Goal: Task Accomplishment & Management: Complete application form

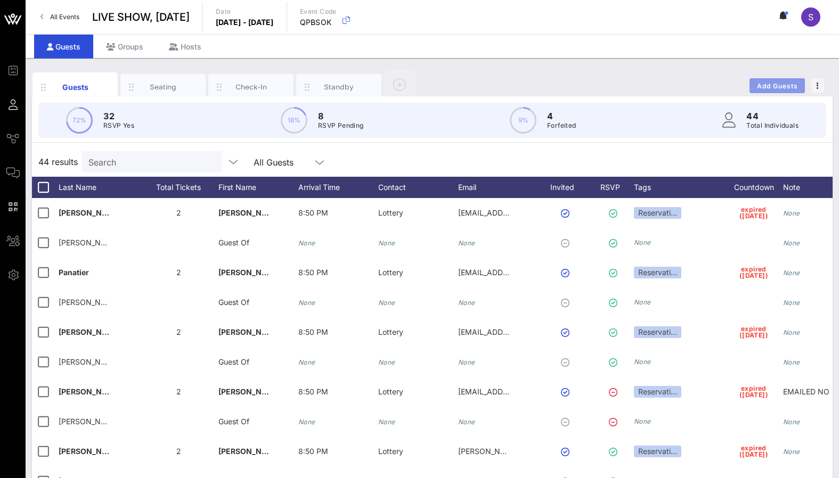
click at [762, 83] on span "Add Guests" at bounding box center [777, 86] width 42 height 8
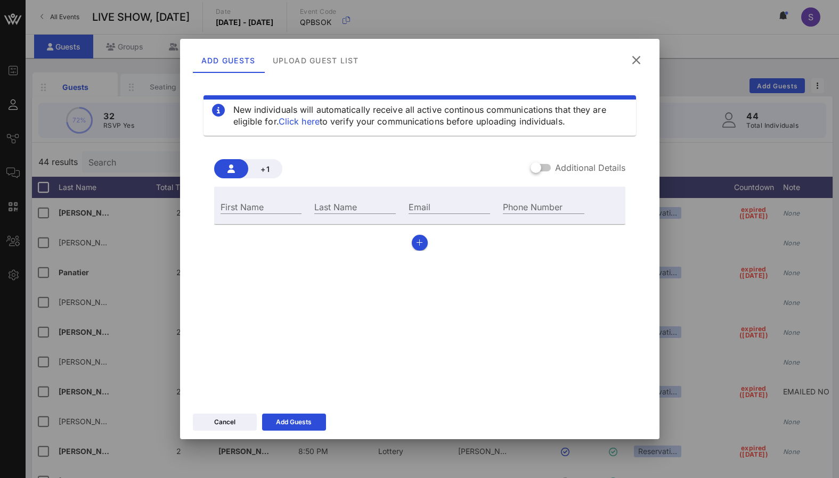
click at [319, 74] on div "Add Guests Upload Guest List" at bounding box center [419, 58] width 479 height 39
click at [317, 65] on div "Upload Guest List" at bounding box center [315, 60] width 103 height 26
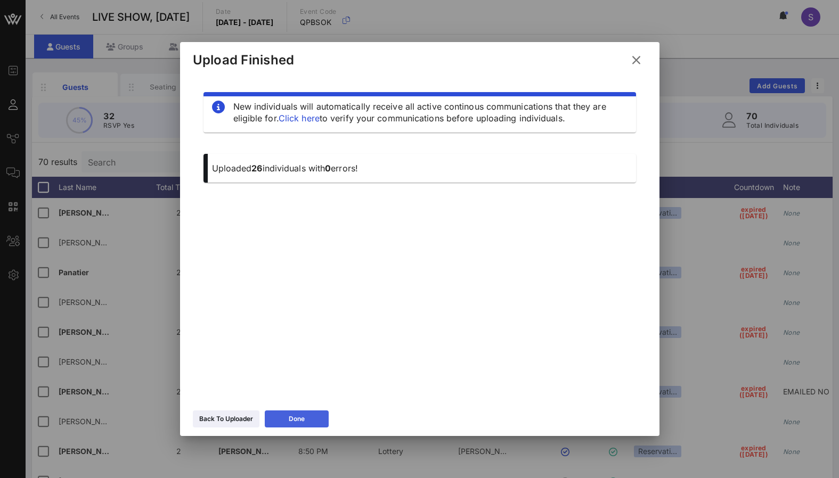
click at [275, 420] on button "Done" at bounding box center [297, 419] width 64 height 17
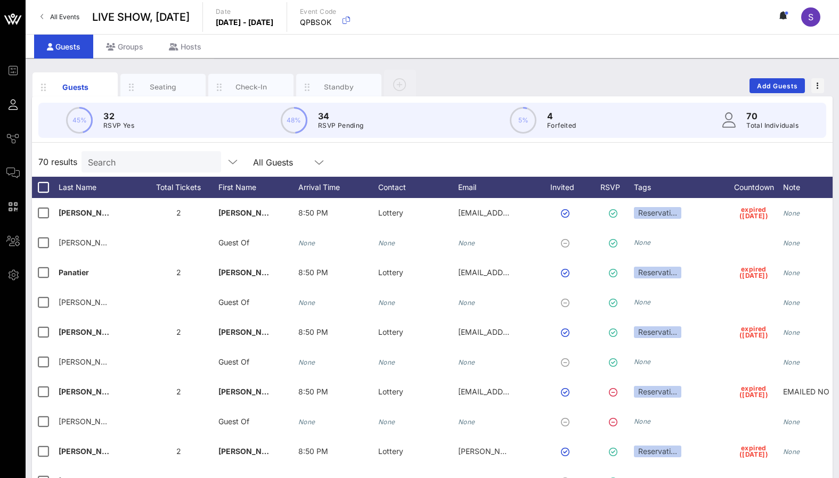
scroll to position [1776, 0]
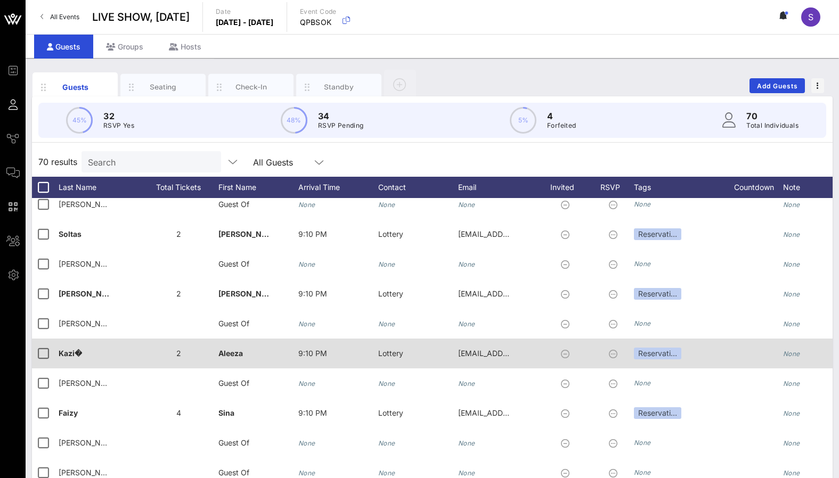
click at [85, 343] on div "Kazi�" at bounding box center [99, 360] width 80 height 42
type input "Kazi"
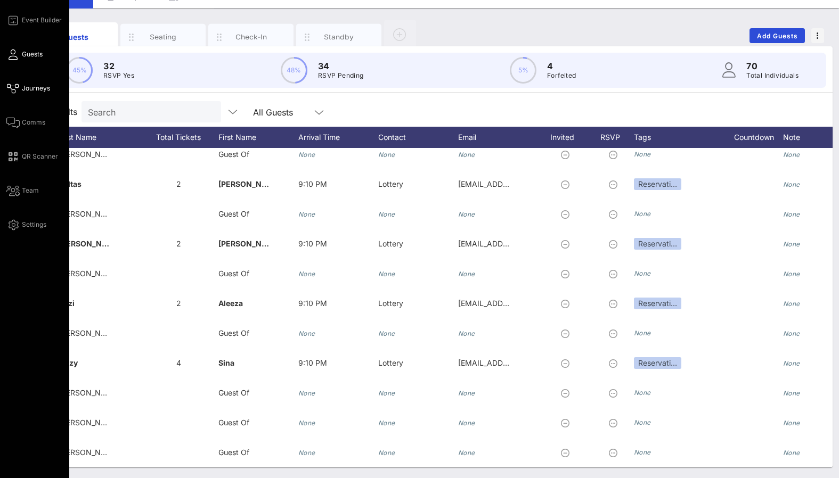
click at [42, 89] on span "Journeys" at bounding box center [36, 89] width 28 height 10
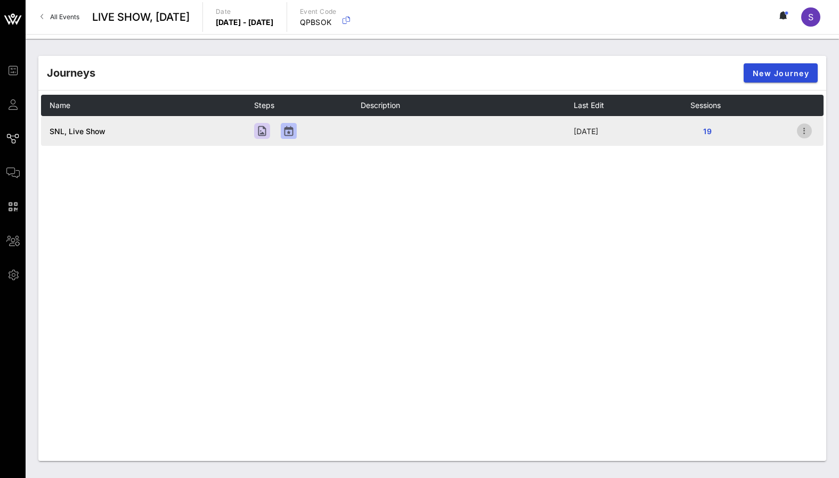
click at [802, 126] on icon "button" at bounding box center [804, 131] width 13 height 13
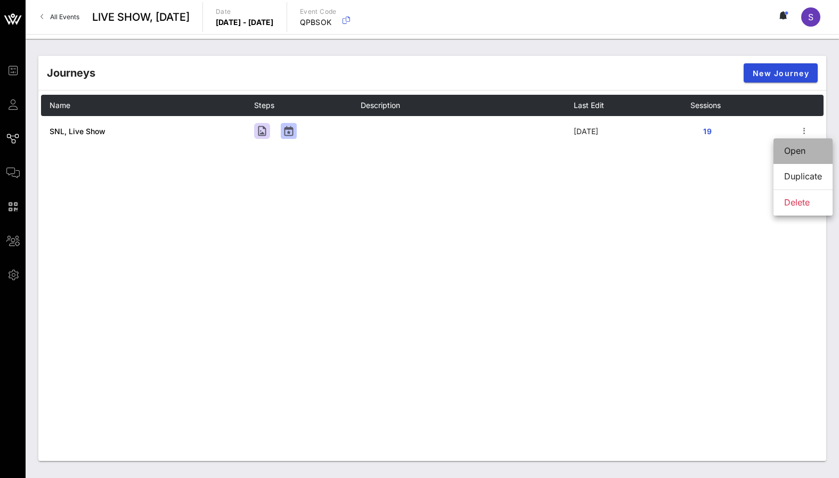
click at [799, 149] on div "Open" at bounding box center [803, 151] width 38 height 10
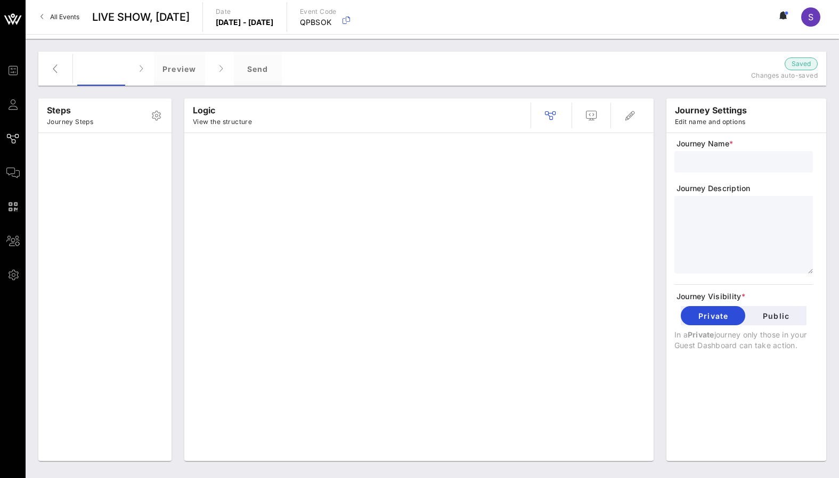
type input "SNL, Live Show"
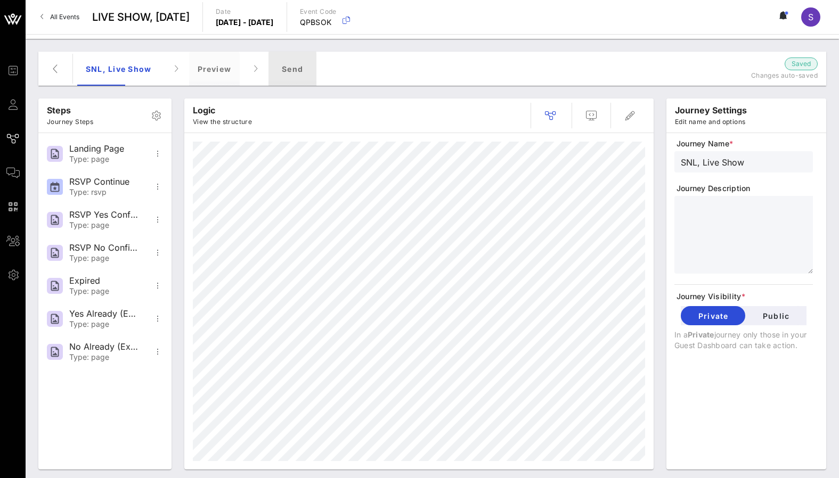
click at [288, 71] on div "Send" at bounding box center [292, 69] width 48 height 34
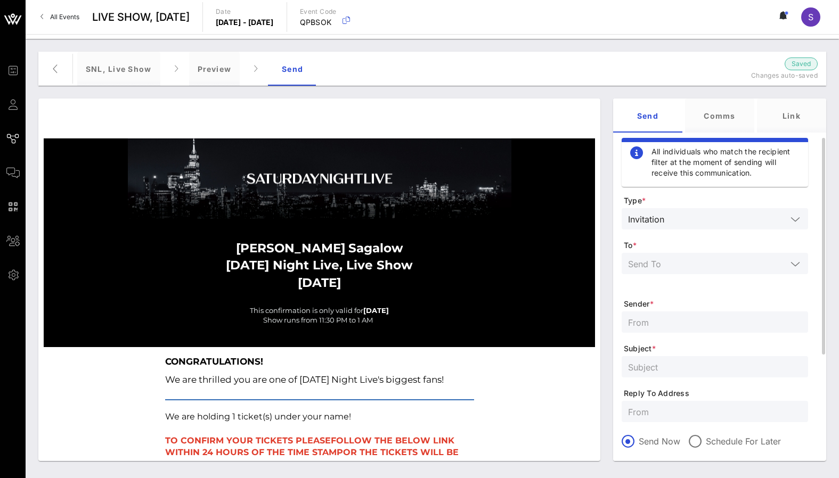
click at [789, 267] on div at bounding box center [795, 264] width 13 height 13
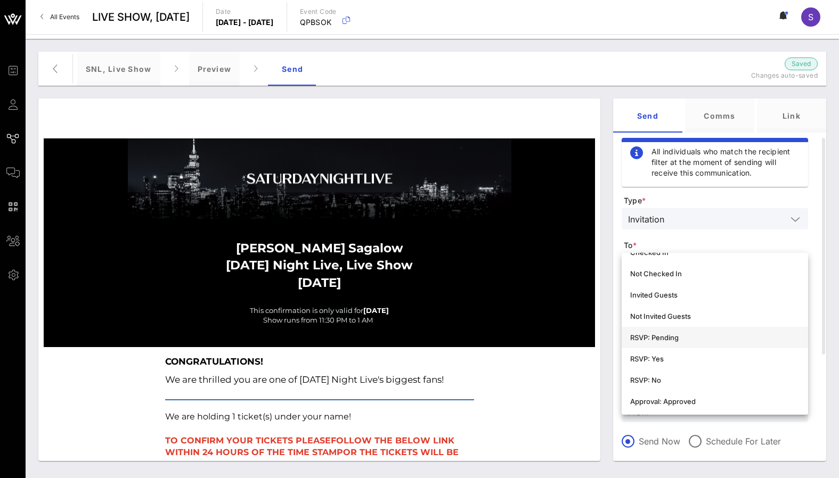
scroll to position [160, 0]
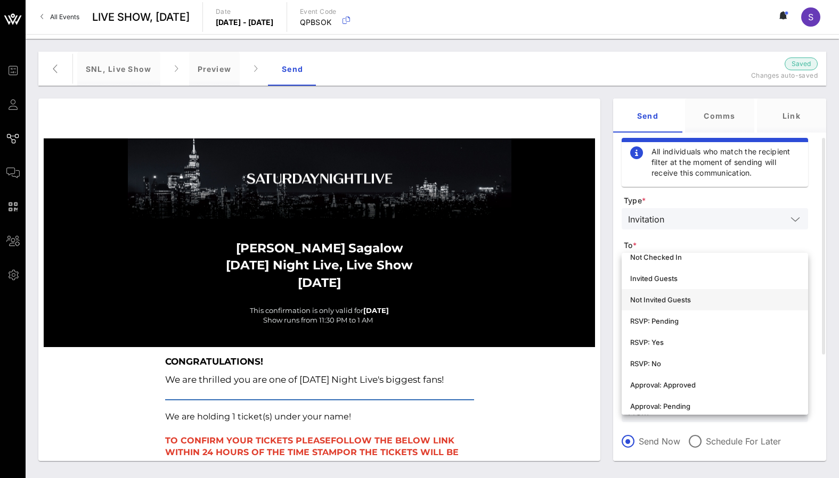
click at [739, 307] on div "Not Invited Guests" at bounding box center [714, 299] width 169 height 17
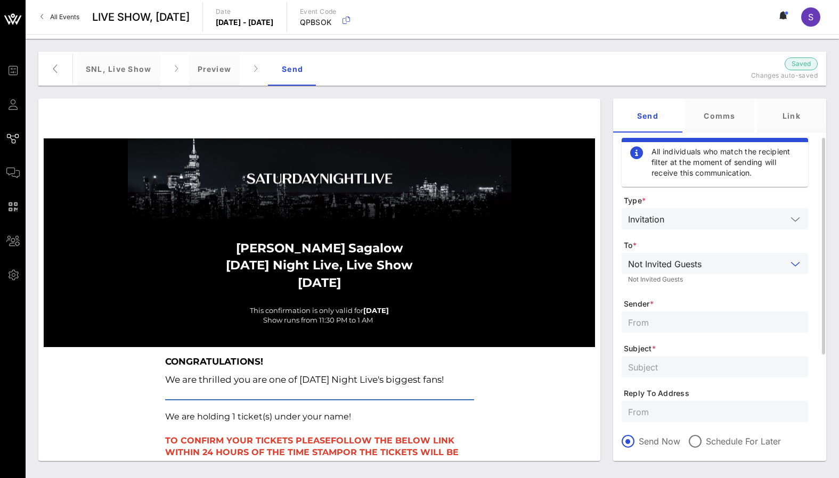
click at [692, 407] on input "text" at bounding box center [715, 412] width 174 height 14
paste input "[EMAIL_ADDRESS][DOMAIN_NAME]"
type input "[EMAIL_ADDRESS][DOMAIN_NAME]"
click at [682, 362] on input "text" at bounding box center [715, 367] width 174 height 14
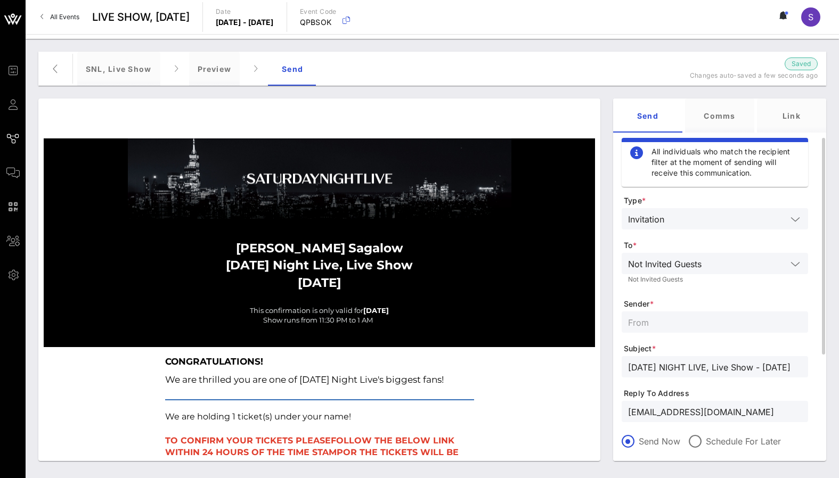
type input "[DATE] NIGHT LIVE, Live Show - [DATE]"
click at [663, 324] on input "text" at bounding box center [715, 322] width 174 height 14
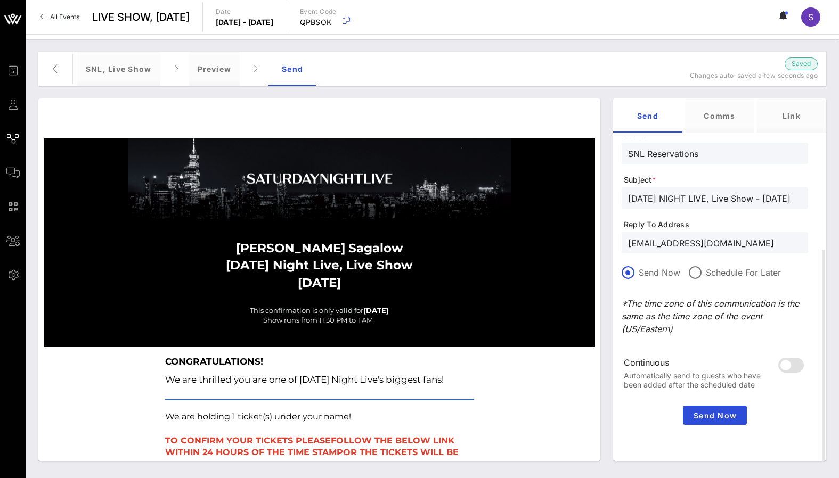
type input "SNL Reservations"
click at [706, 411] on span "Send Now" at bounding box center [714, 415] width 55 height 9
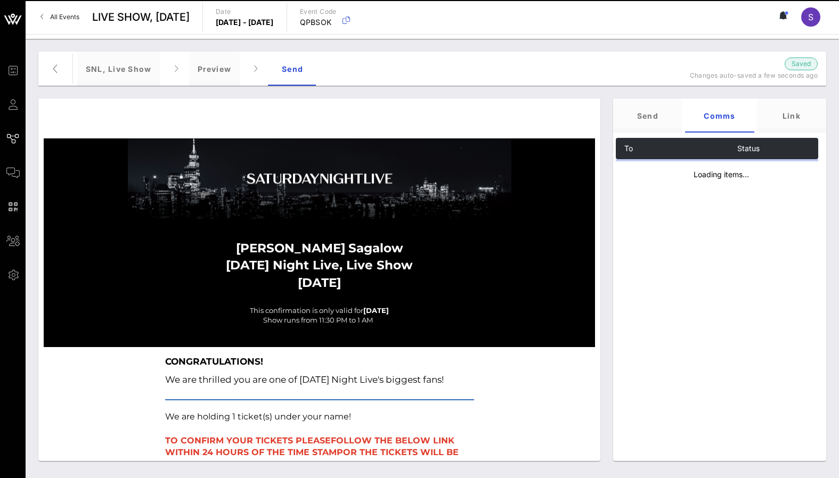
scroll to position [0, 0]
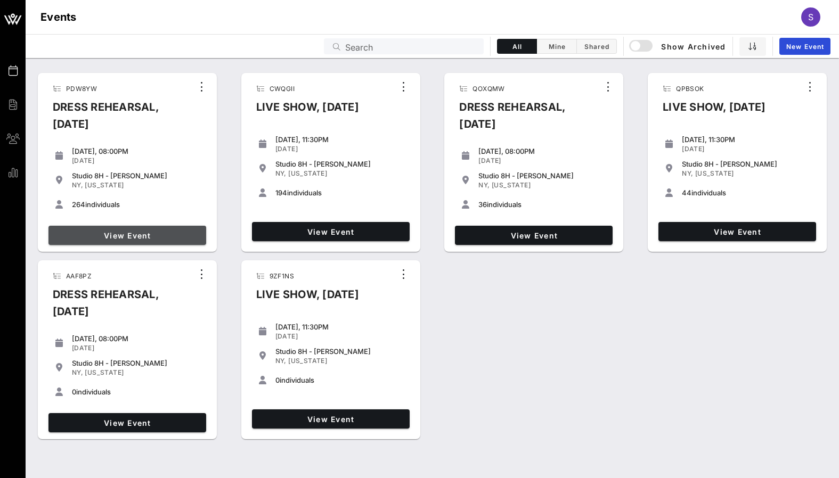
click at [140, 229] on link "View Event" at bounding box center [127, 235] width 158 height 19
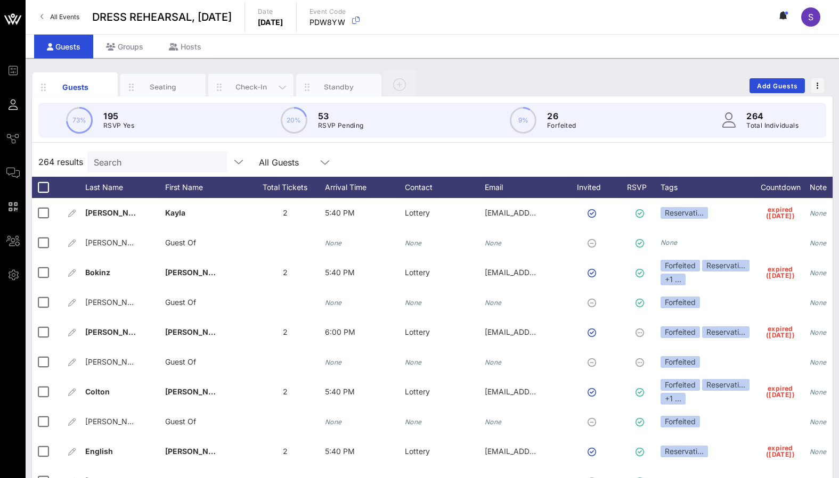
click at [251, 88] on div "Check-In" at bounding box center [250, 87] width 47 height 10
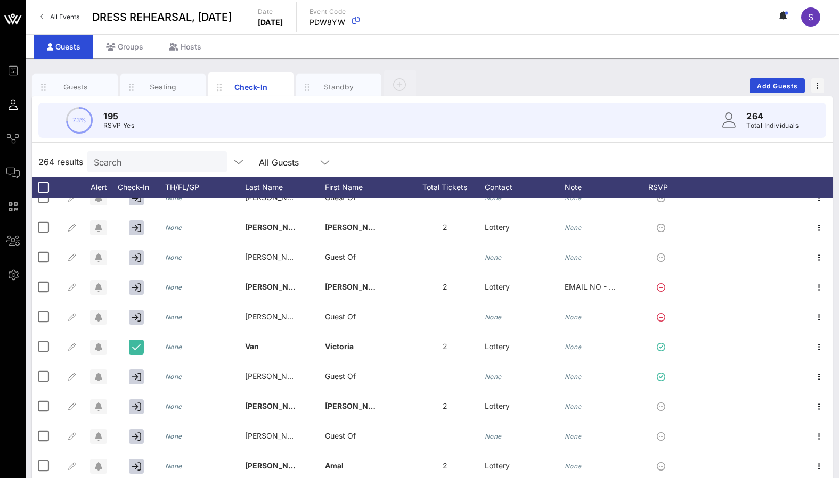
scroll to position [2130, 0]
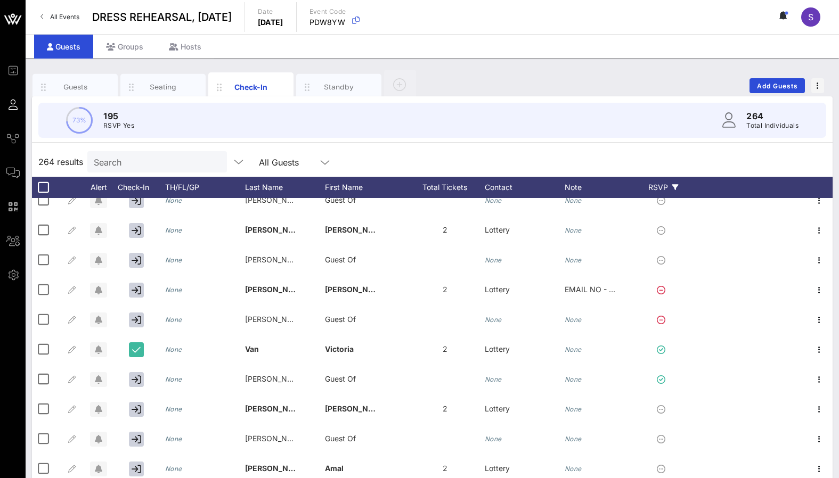
click at [662, 187] on div "RSVP" at bounding box center [662, 187] width 37 height 21
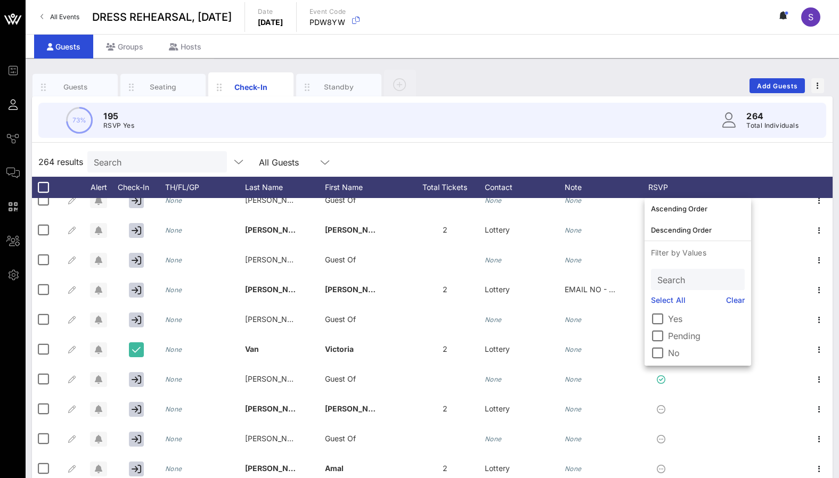
click at [666, 313] on div "Yes" at bounding box center [698, 319] width 94 height 13
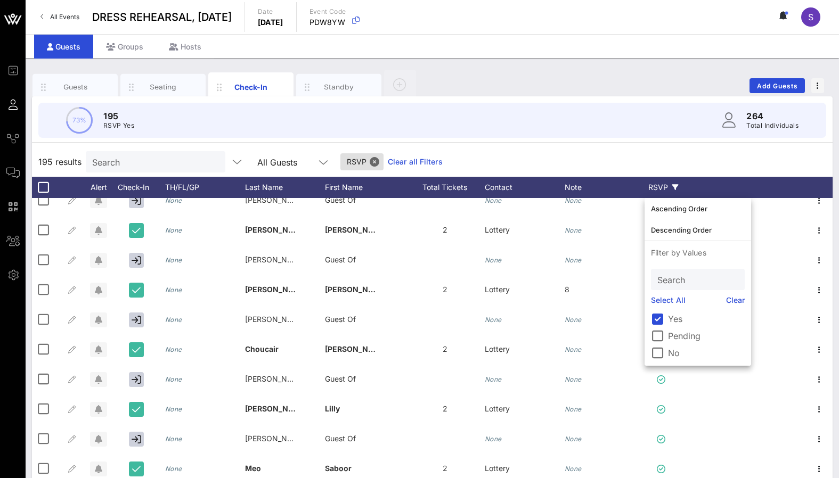
click at [643, 170] on div "195 results Search All Guests RSVP Clear all Filters" at bounding box center [432, 162] width 800 height 30
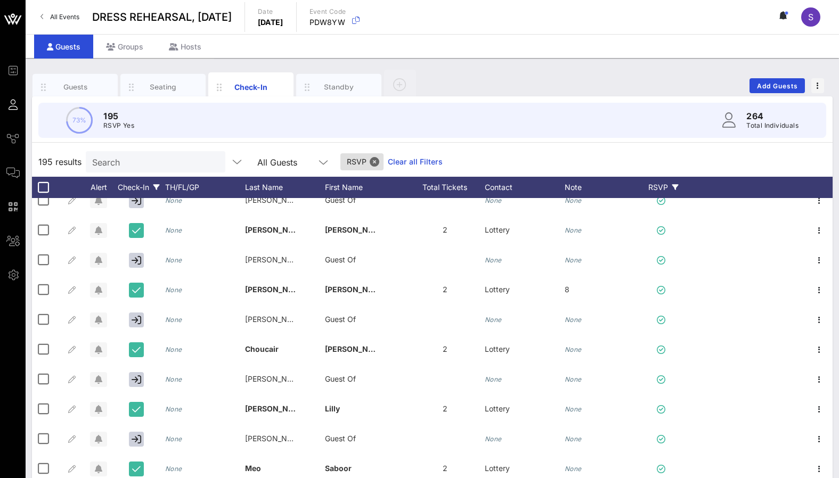
click at [133, 187] on div "Check-In" at bounding box center [138, 187] width 53 height 21
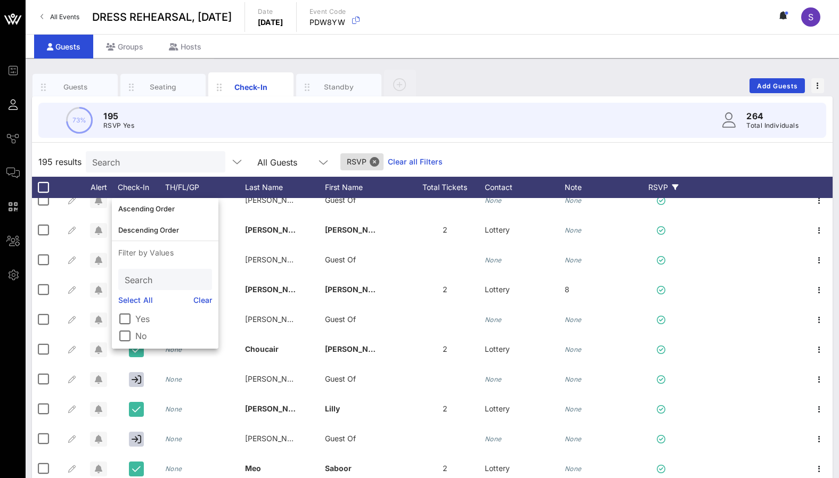
click at [138, 317] on label "Yes" at bounding box center [173, 319] width 77 height 11
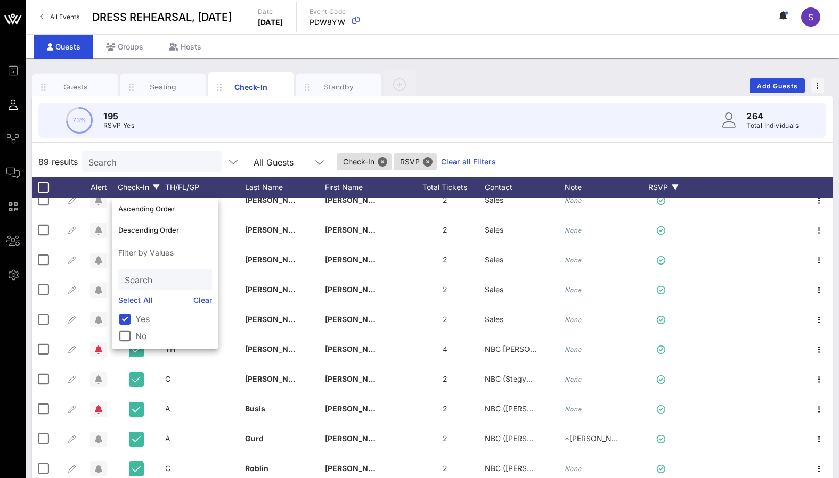
click at [473, 144] on div "73% 195 RSVP Yes 264 Total Individuals 89 results Search All Guests Check-In RS…" at bounding box center [432, 306] width 800 height 421
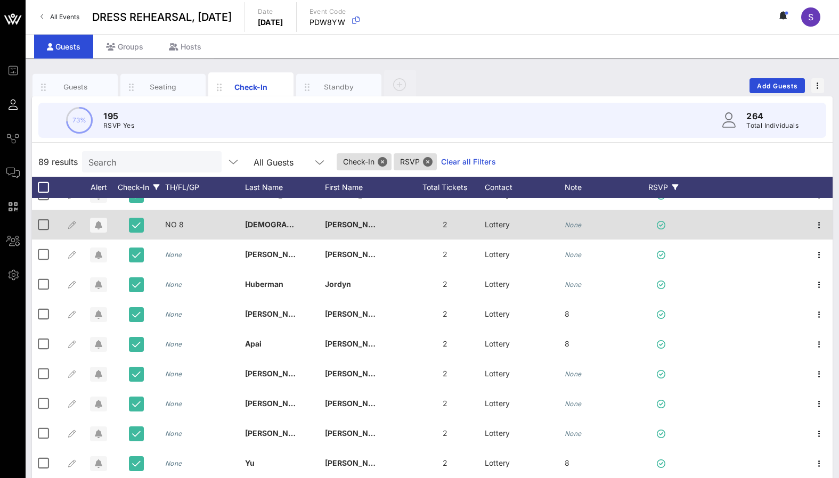
scroll to position [1171, 0]
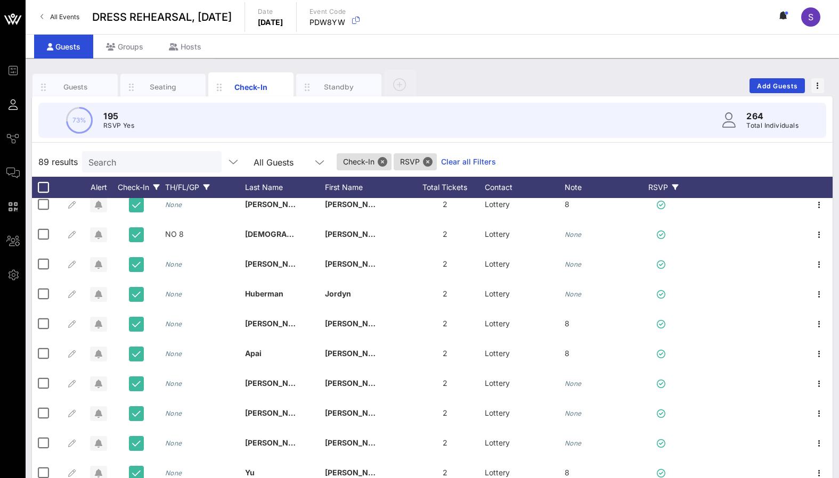
click at [177, 187] on div "TH/FL/GP" at bounding box center [205, 187] width 80 height 21
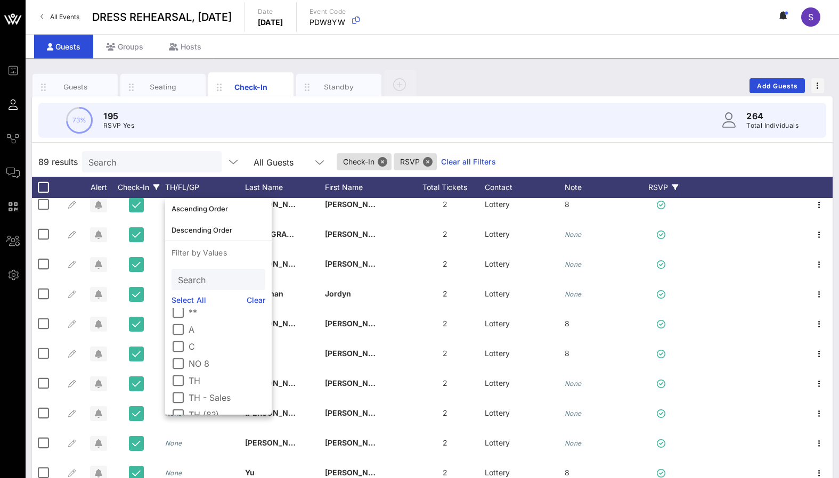
scroll to position [36, 0]
click at [517, 161] on div "89 results Search All Guests Check-In RSVP Clear all Filters" at bounding box center [432, 162] width 800 height 30
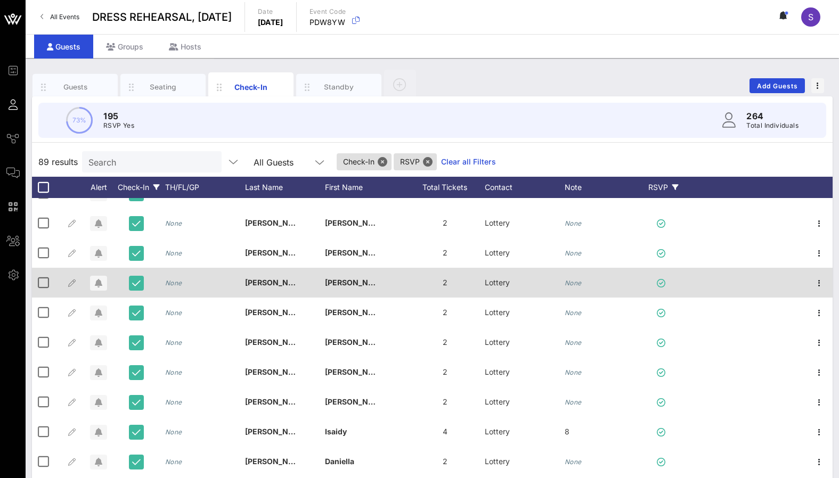
scroll to position [373, 0]
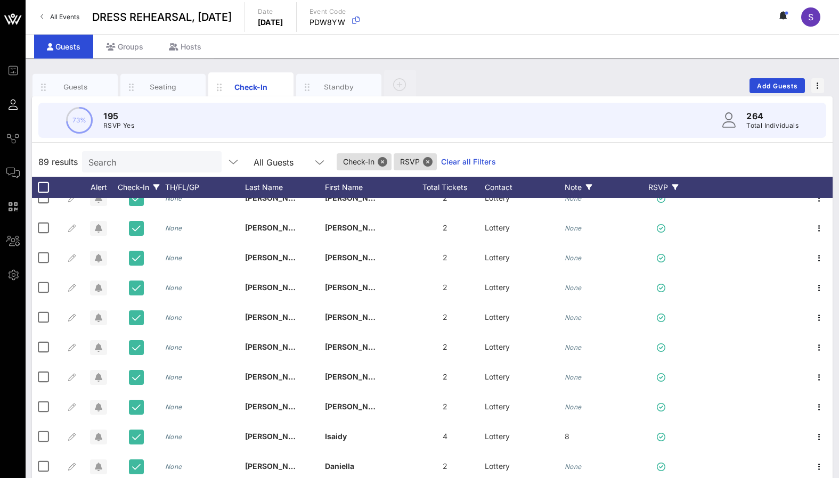
click at [568, 179] on div "Note" at bounding box center [604, 187] width 80 height 21
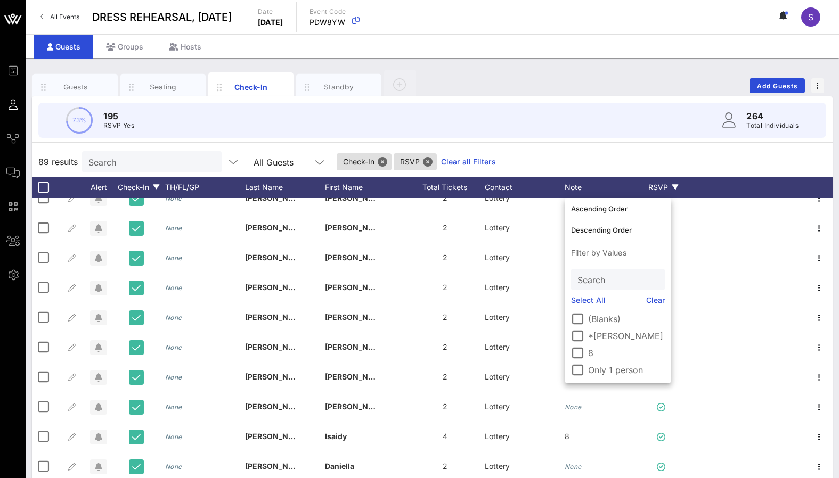
click at [592, 358] on label "8" at bounding box center [626, 353] width 77 height 11
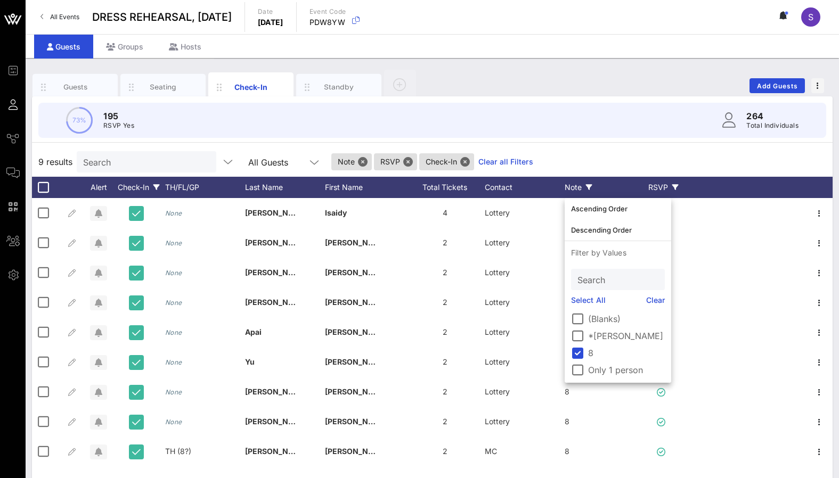
scroll to position [0, 0]
click at [595, 161] on div "9 results Search All Guests Note RSVP Check-In Clear all Filters" at bounding box center [432, 162] width 800 height 30
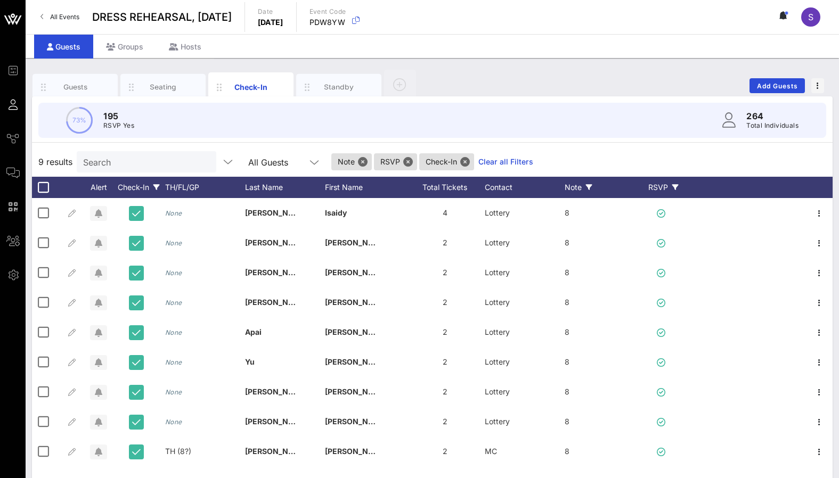
click at [56, 14] on span "All Events" at bounding box center [64, 17] width 29 height 8
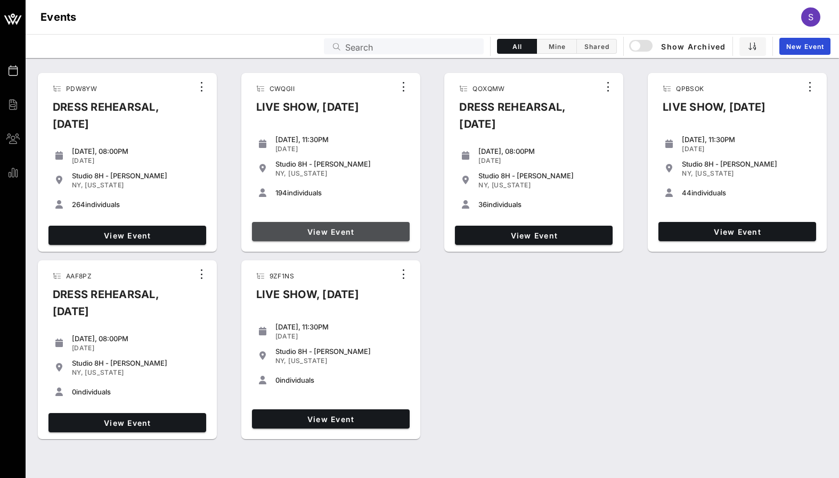
click at [308, 233] on span "View Event" at bounding box center [330, 231] width 149 height 9
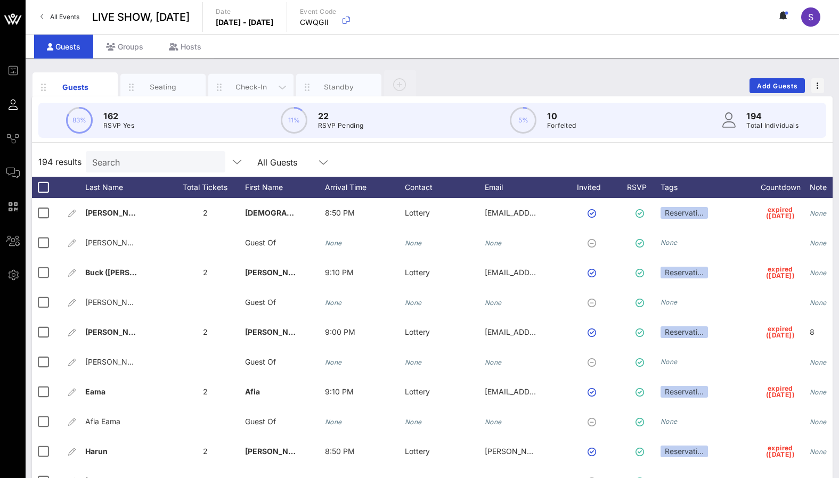
click at [253, 83] on div "Check-In" at bounding box center [250, 87] width 47 height 10
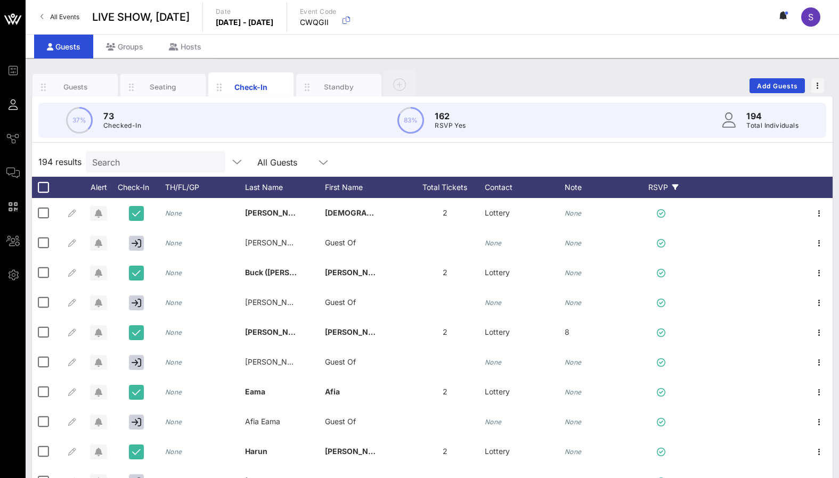
click at [653, 195] on div "RSVP" at bounding box center [662, 187] width 37 height 21
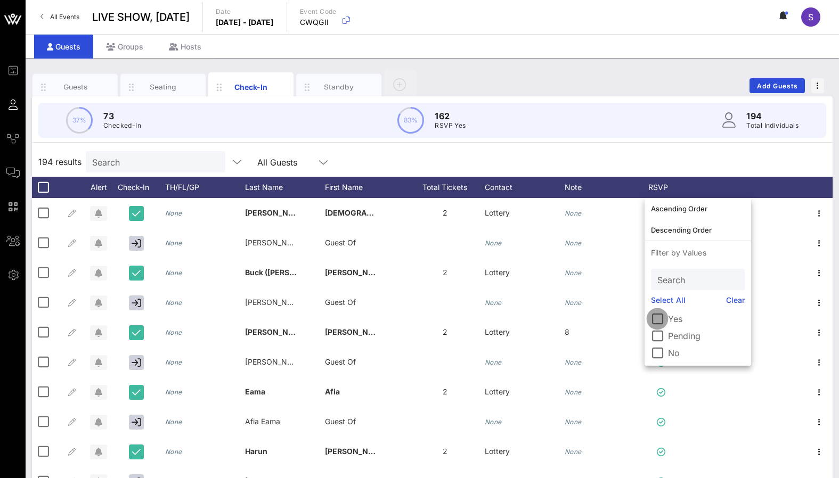
click at [658, 317] on div at bounding box center [657, 319] width 18 height 18
click at [131, 183] on div "Check-In" at bounding box center [138, 187] width 53 height 21
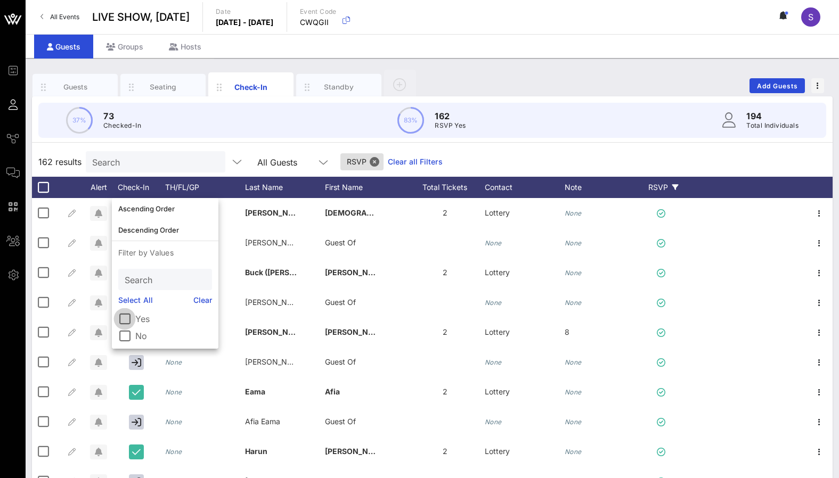
click at [121, 324] on div at bounding box center [125, 319] width 18 height 18
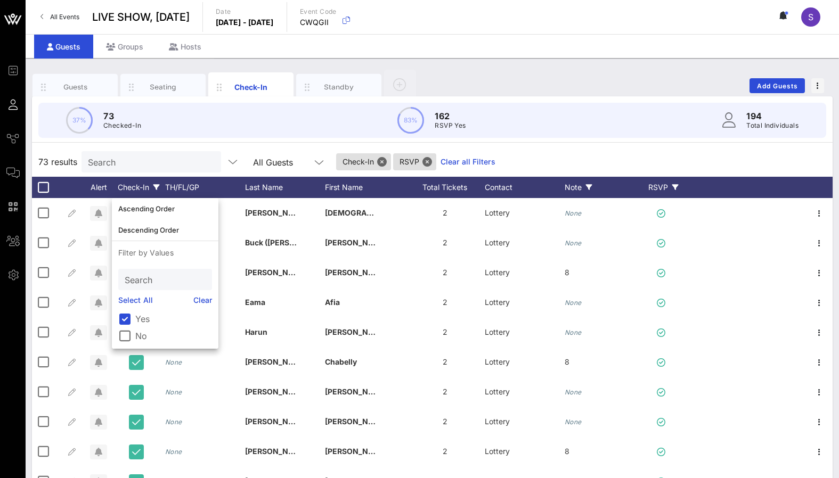
click at [567, 183] on div "Note" at bounding box center [604, 187] width 80 height 21
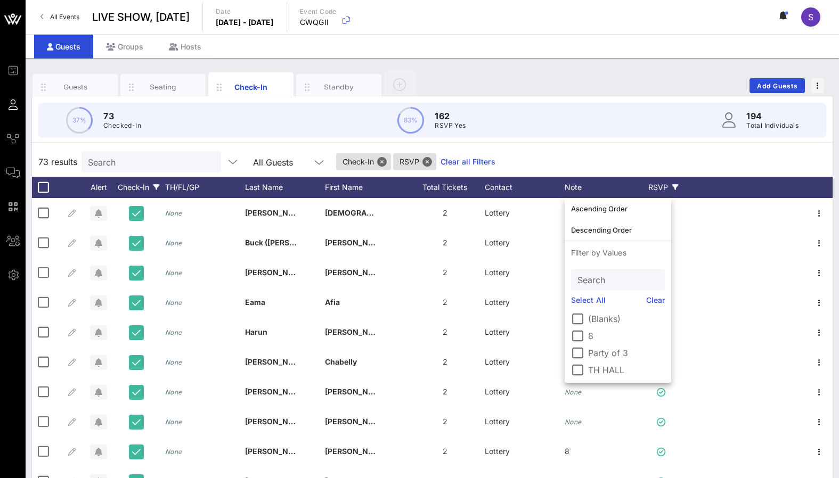
click at [586, 329] on div "8" at bounding box center [618, 334] width 94 height 15
click at [580, 331] on div at bounding box center [577, 336] width 18 height 18
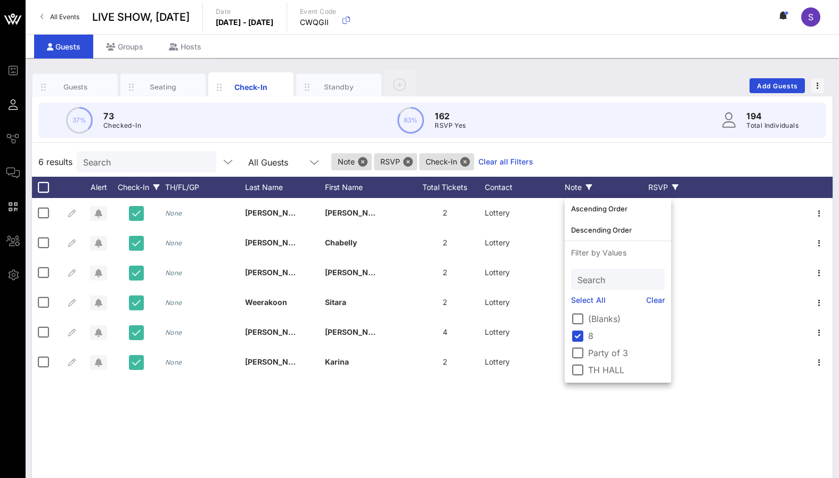
click at [583, 149] on div "6 results Search All Guests Note RSVP Check-In Clear all Filters" at bounding box center [432, 162] width 800 height 30
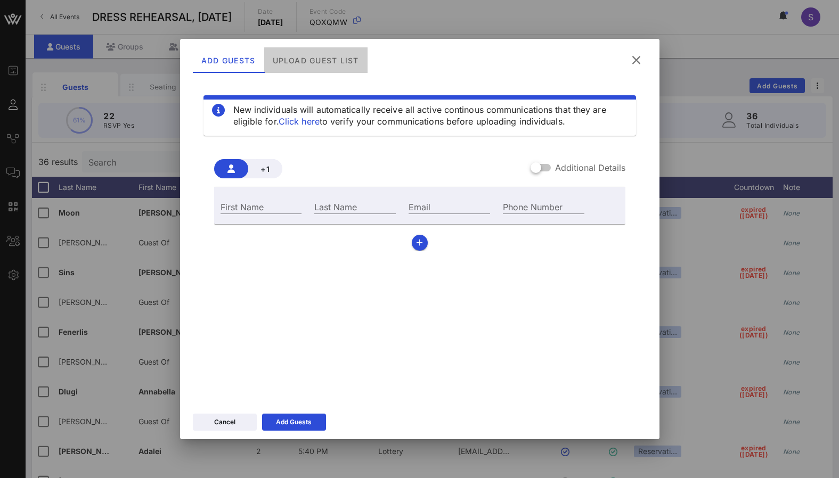
click at [308, 62] on div "Upload Guest List" at bounding box center [315, 60] width 103 height 26
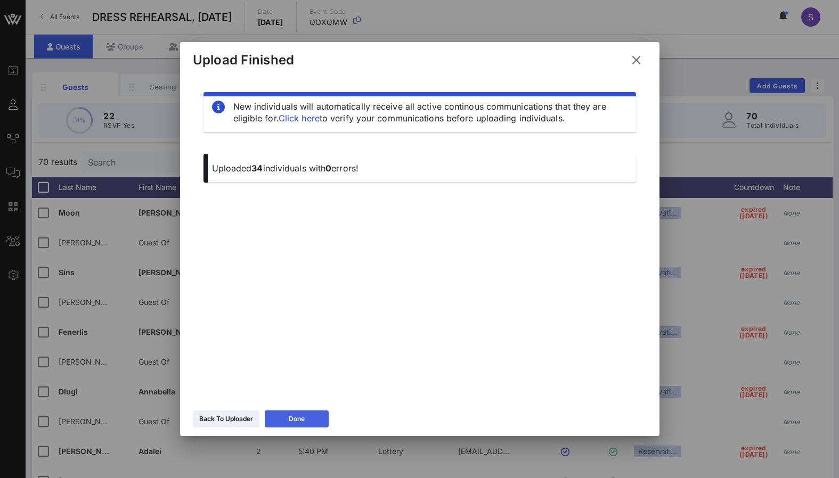
click at [294, 425] on button "Done" at bounding box center [297, 419] width 64 height 17
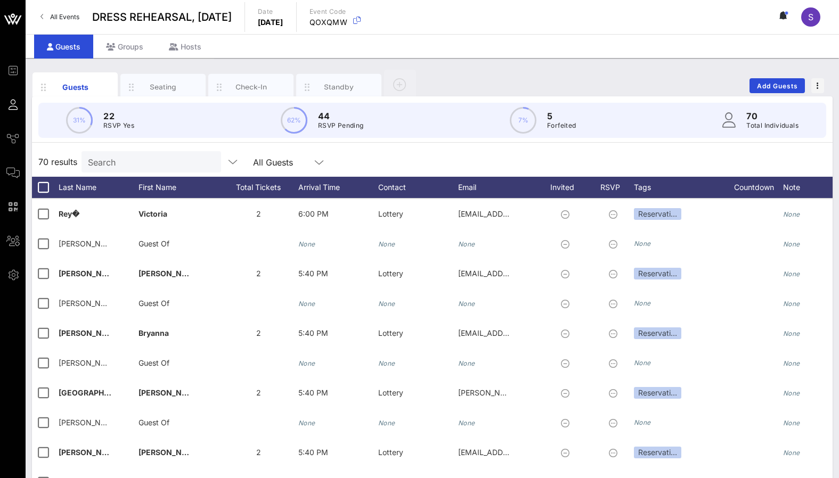
scroll to position [1456, 0]
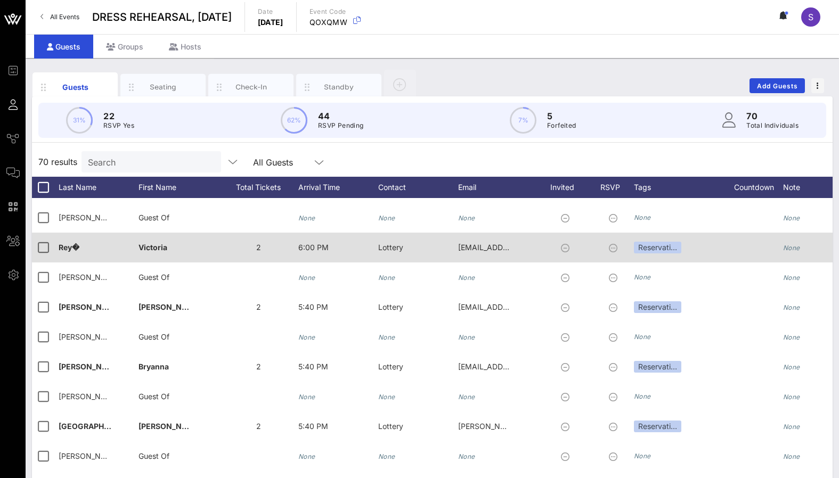
click at [104, 243] on div "Rey�" at bounding box center [99, 254] width 80 height 42
type input "Rey"
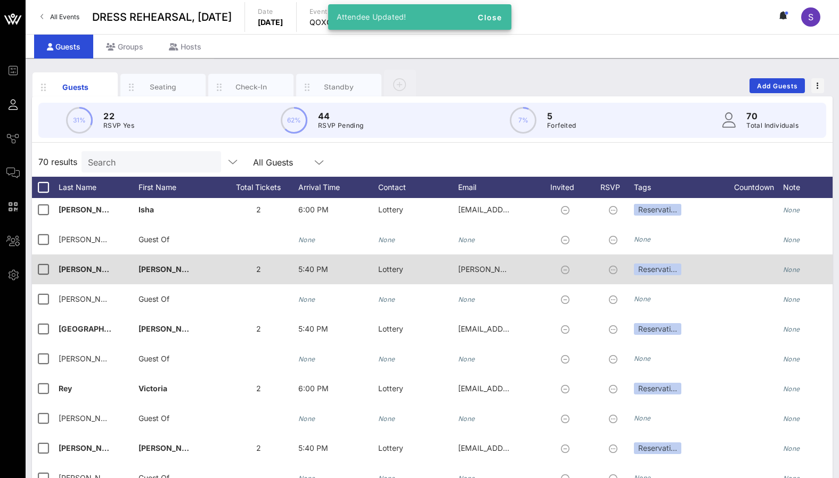
scroll to position [1297, 0]
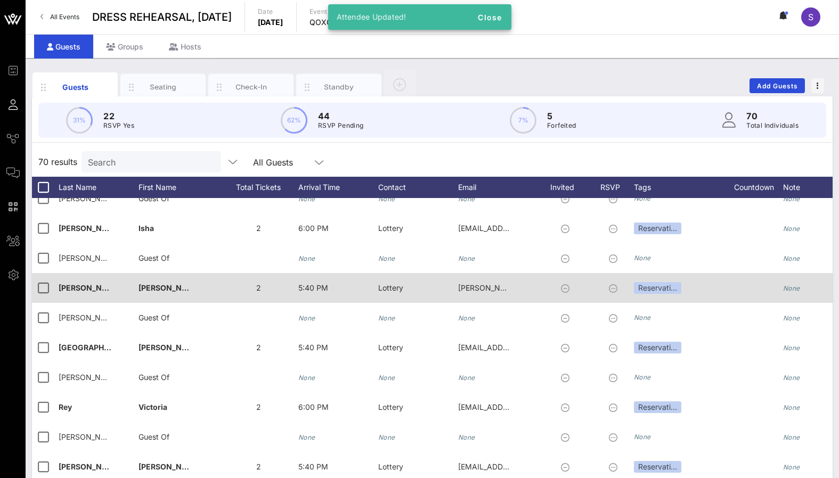
click at [108, 293] on div "Patel�" at bounding box center [99, 294] width 80 height 42
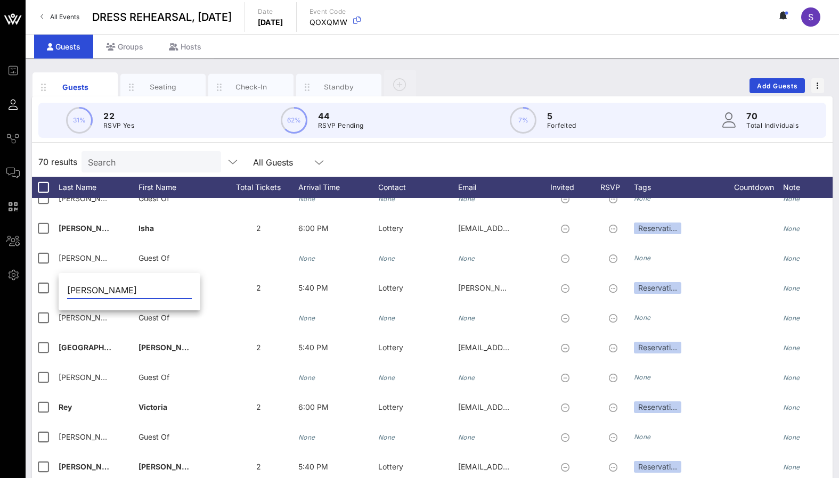
type input "Patel"
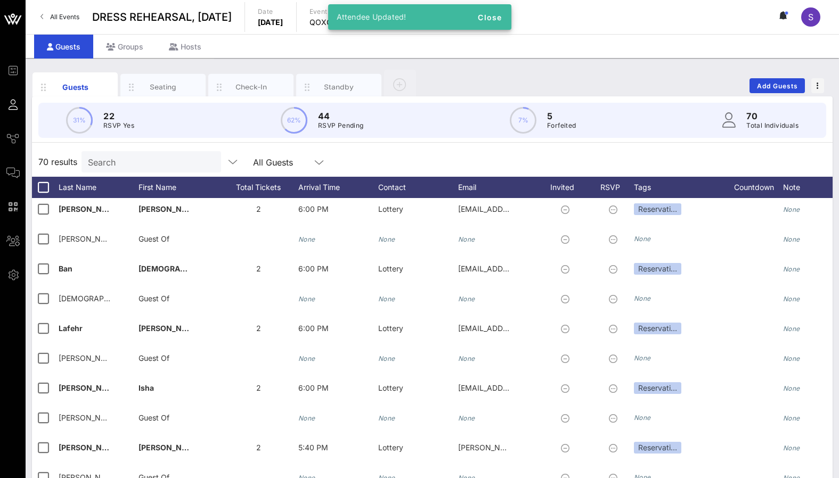
scroll to position [1084, 0]
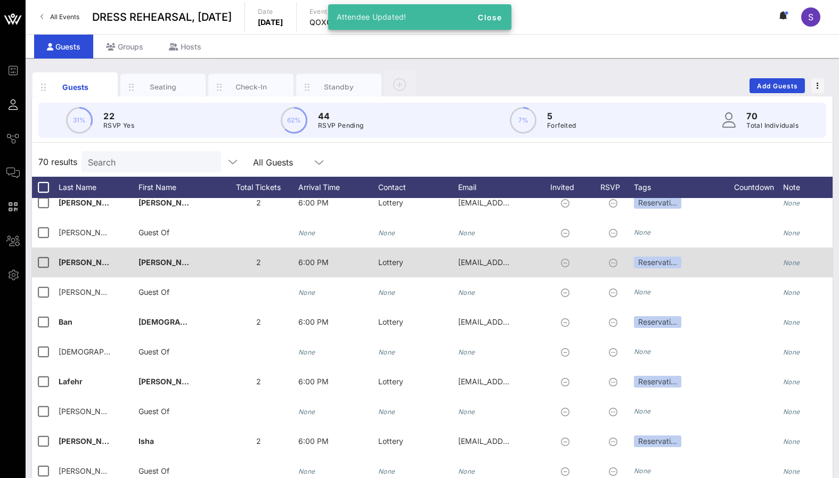
click at [108, 270] on div "Rodriguez�" at bounding box center [99, 269] width 80 height 42
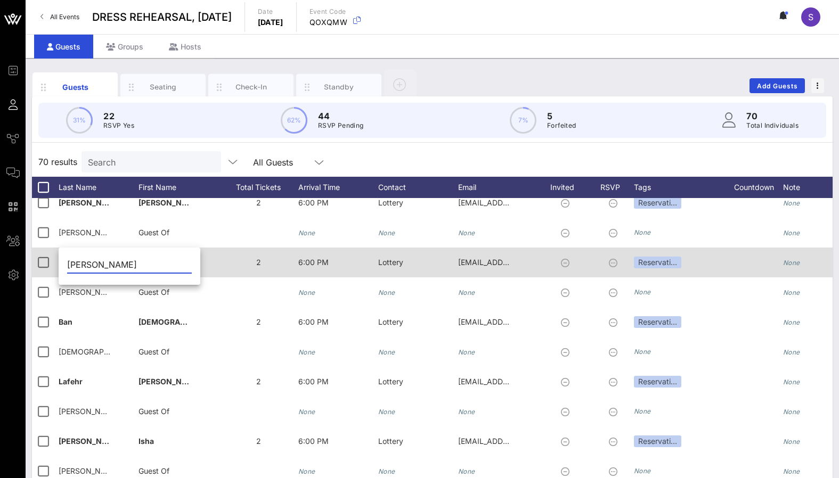
type input "[PERSON_NAME]"
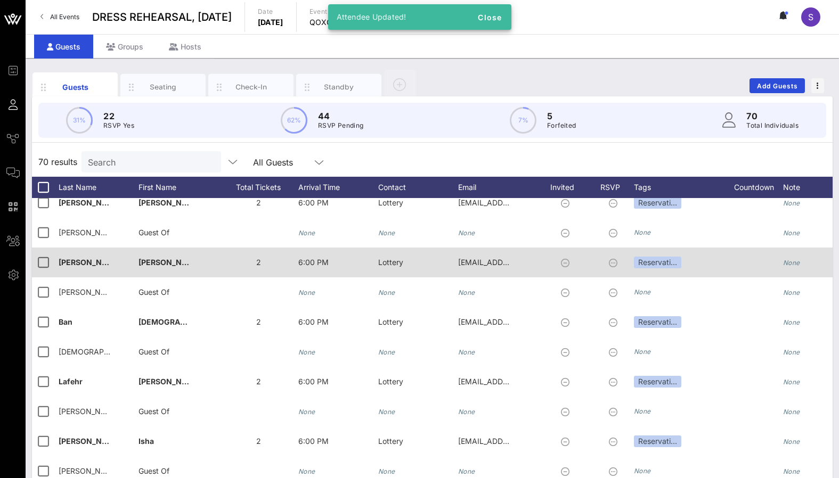
scroll to position [1030, 0]
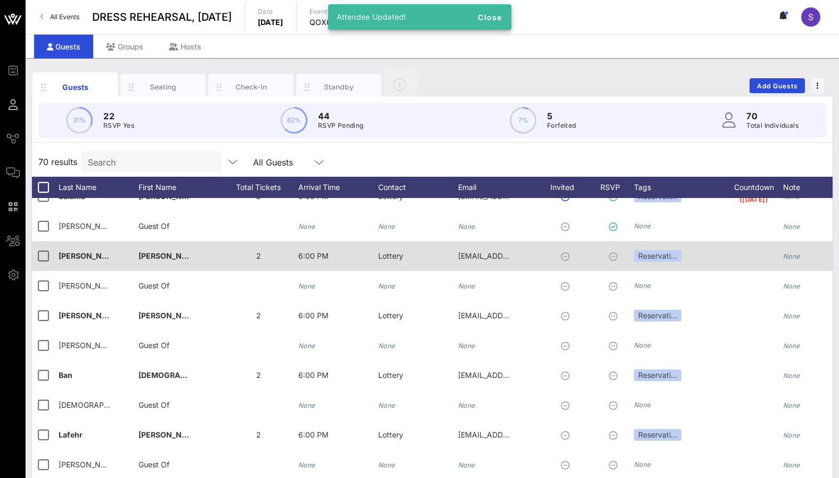
click at [97, 257] on div "Davis�" at bounding box center [99, 262] width 80 height 42
type input "Davis"
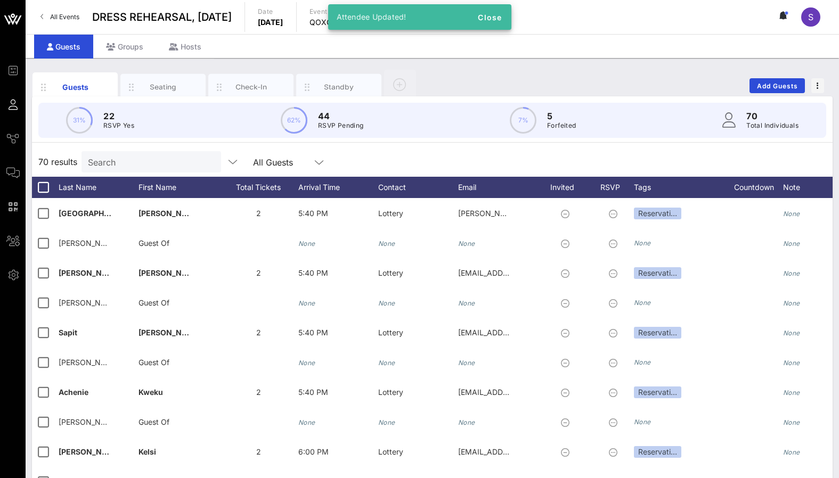
scroll to position [1776, 0]
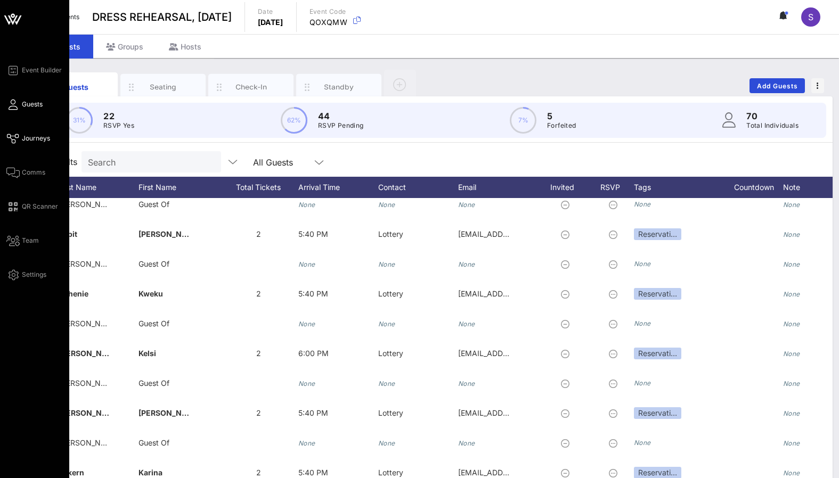
click at [15, 138] on icon at bounding box center [12, 139] width 13 height 2
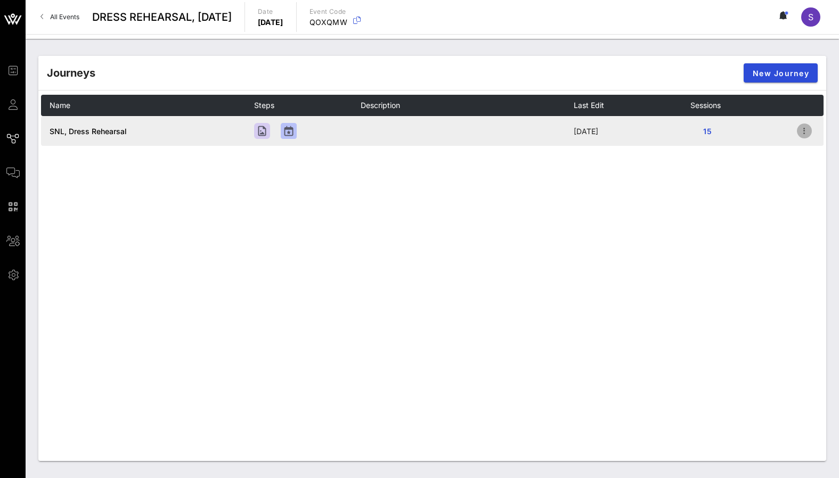
click at [805, 132] on icon "button" at bounding box center [804, 131] width 13 height 13
click at [803, 146] on div "Open" at bounding box center [803, 151] width 38 height 10
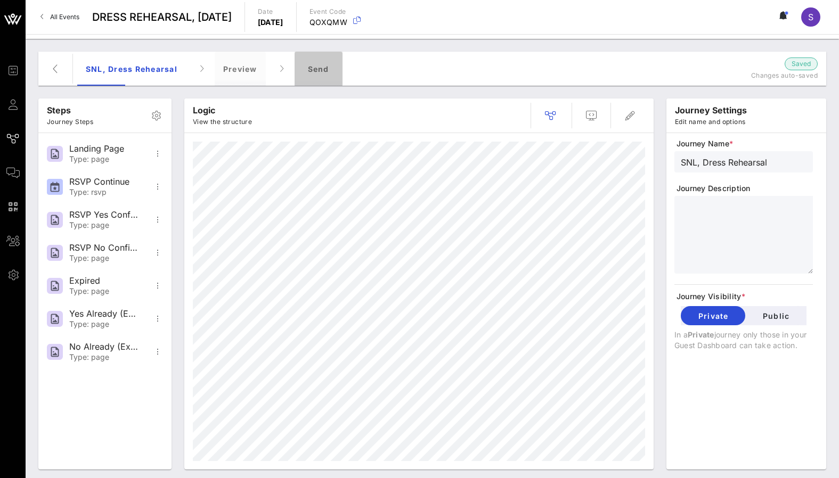
click at [325, 70] on div "Send" at bounding box center [318, 69] width 48 height 34
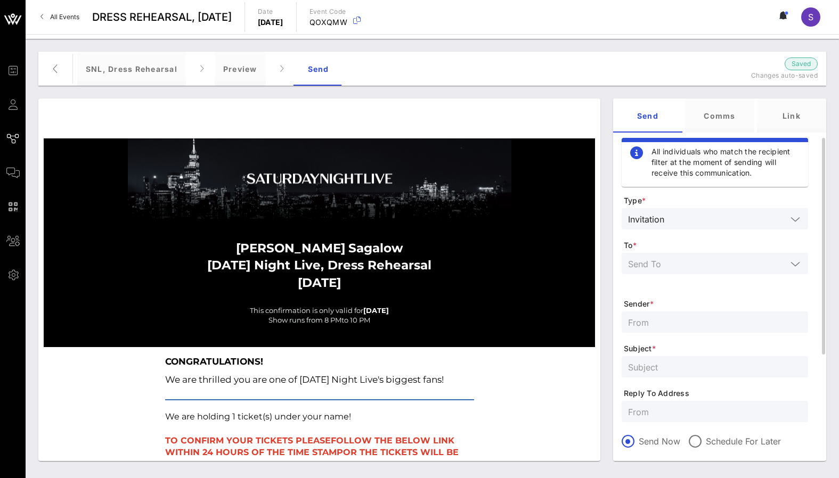
click at [716, 269] on input "text" at bounding box center [707, 264] width 159 height 14
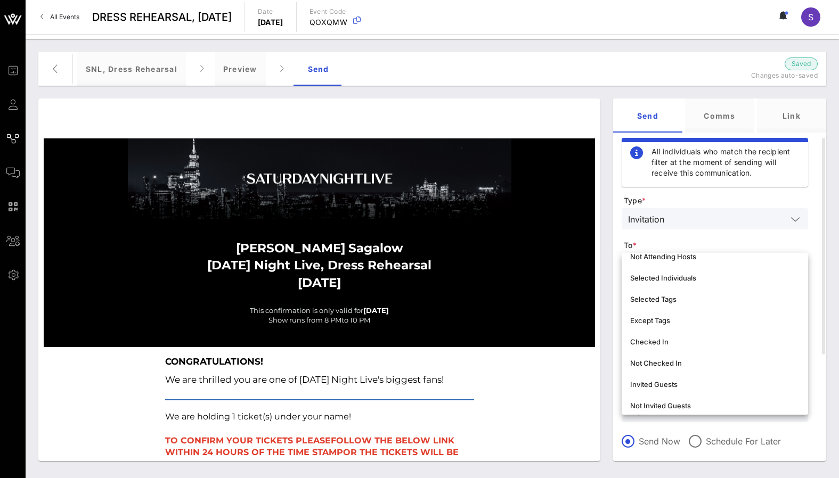
scroll to position [106, 0]
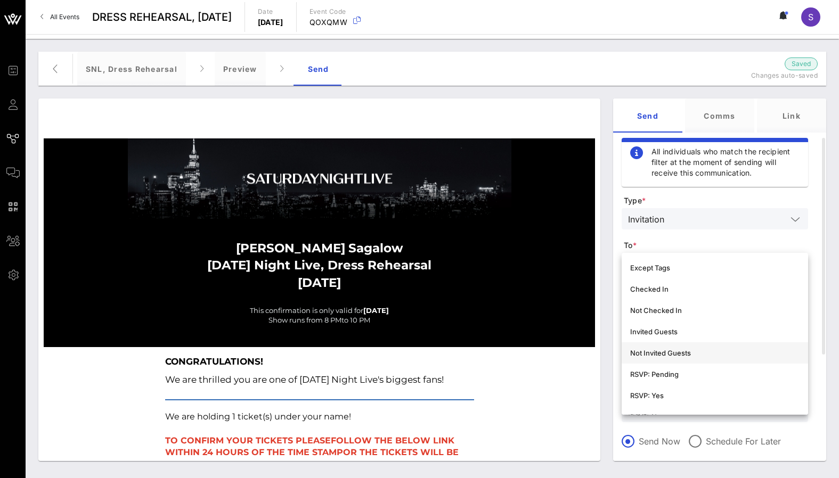
click at [692, 355] on div "Not Invited Guests" at bounding box center [714, 353] width 169 height 9
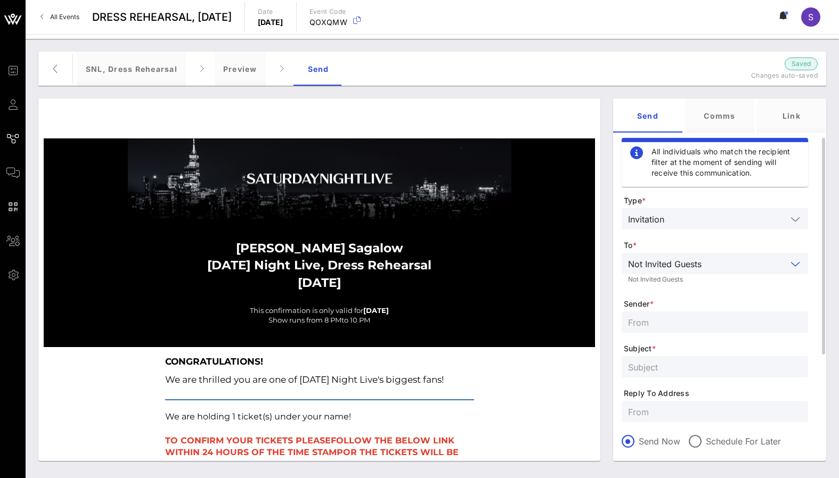
click at [679, 326] on input "text" at bounding box center [715, 322] width 174 height 14
type input "SNL Reservations"
type input "SATURDAY NIGHT LIVE, Dress Rehearsal - October 11, 2025"
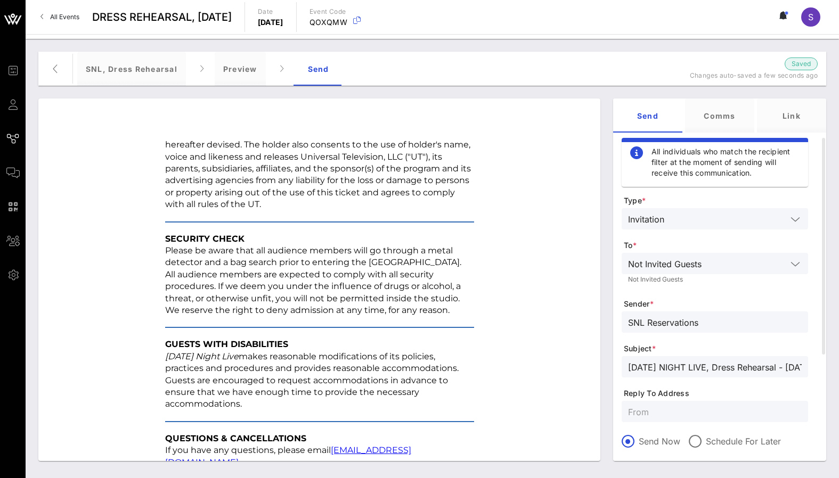
scroll to position [1357, 0]
click at [701, 409] on input "text" at bounding box center [715, 412] width 174 height 14
paste input "[EMAIL_ADDRESS][DOMAIN_NAME]"
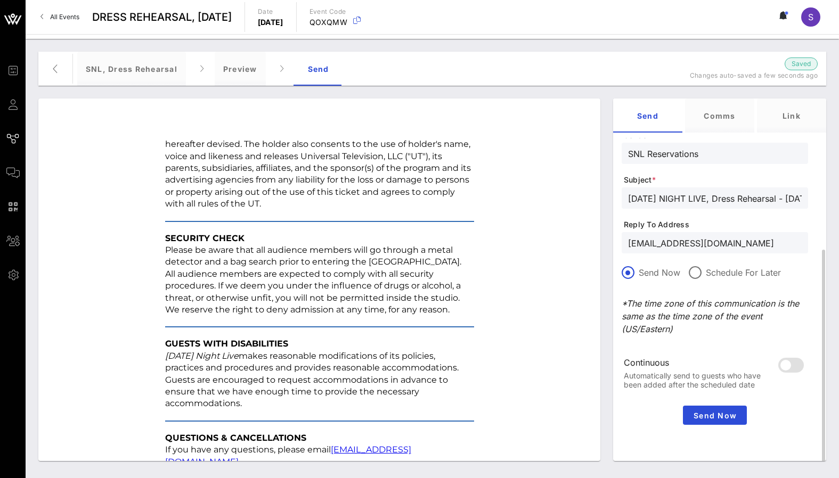
type input "[EMAIL_ADDRESS][DOMAIN_NAME]"
click at [709, 416] on span "Send Now" at bounding box center [714, 415] width 55 height 9
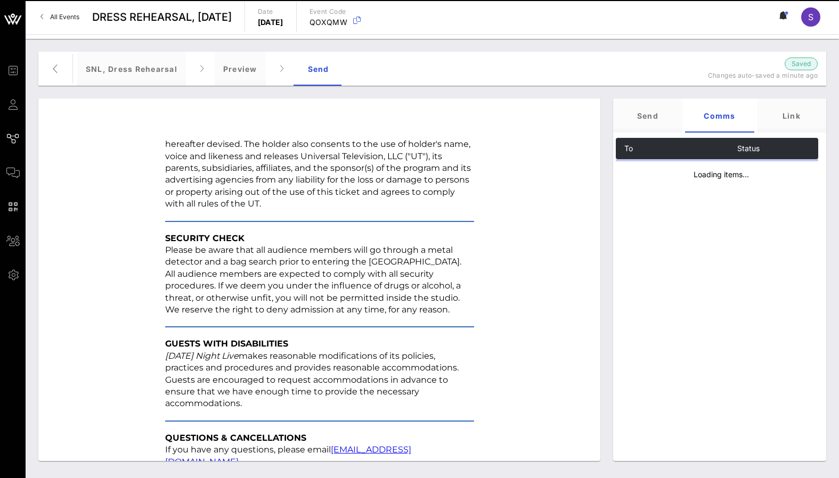
scroll to position [0, 0]
